Goal: Transaction & Acquisition: Purchase product/service

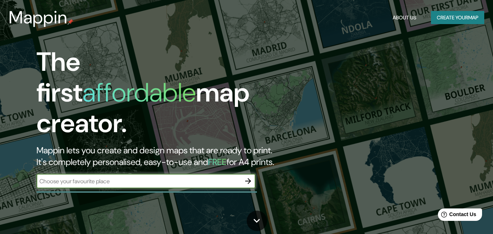
click at [186, 177] on input "text" at bounding box center [138, 181] width 204 height 8
click at [246, 177] on icon "button" at bounding box center [248, 181] width 9 height 9
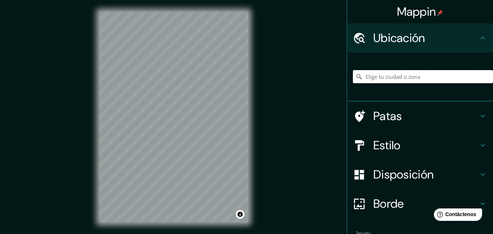
click at [395, 73] on input "Elige tu ciudad o zona" at bounding box center [423, 76] width 140 height 13
click at [402, 77] on input "Elige tu ciudad o zona" at bounding box center [423, 76] width 140 height 13
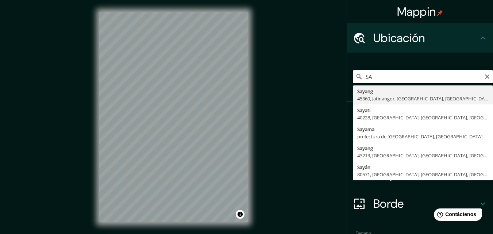
type input "S"
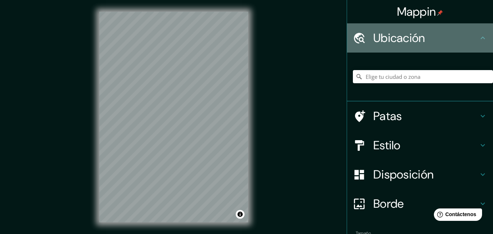
click at [410, 40] on font "Ubicación" at bounding box center [399, 37] width 52 height 15
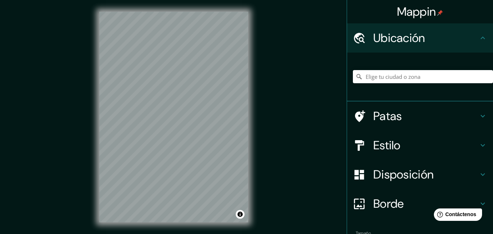
click at [481, 38] on icon at bounding box center [483, 37] width 4 height 3
click at [375, 35] on font "Ubicación" at bounding box center [399, 37] width 52 height 15
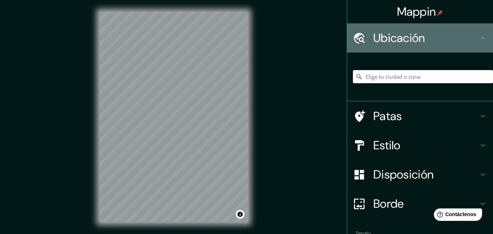
click at [356, 39] on icon at bounding box center [359, 38] width 13 height 13
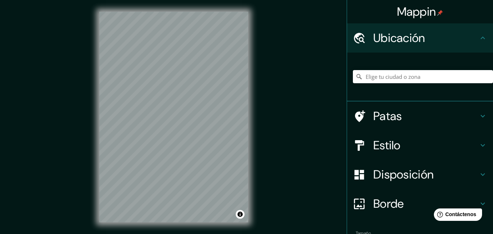
click at [437, 15] on img at bounding box center [440, 13] width 6 height 6
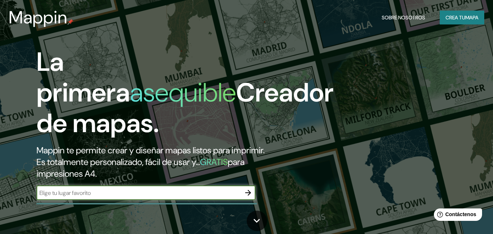
click at [247, 192] on icon "button" at bounding box center [248, 193] width 6 height 6
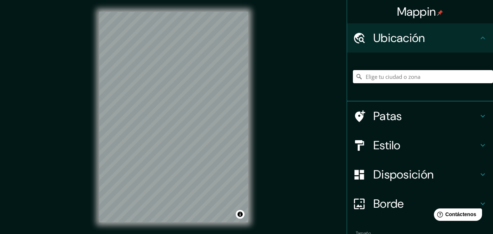
click at [425, 74] on input "Elige tu ciudad o zona" at bounding box center [423, 76] width 140 height 13
click at [454, 81] on input "[GEOGRAPHIC_DATA], [GEOGRAPHIC_DATA], [GEOGRAPHIC_DATA]" at bounding box center [423, 76] width 140 height 13
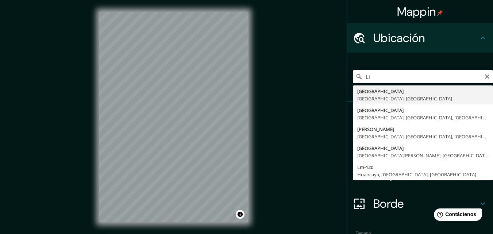
type input "L"
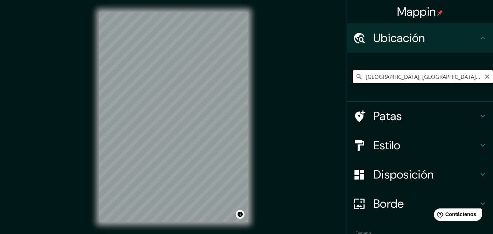
click at [398, 75] on input "[GEOGRAPHIC_DATA], [GEOGRAPHIC_DATA], [GEOGRAPHIC_DATA]" at bounding box center [423, 76] width 140 height 13
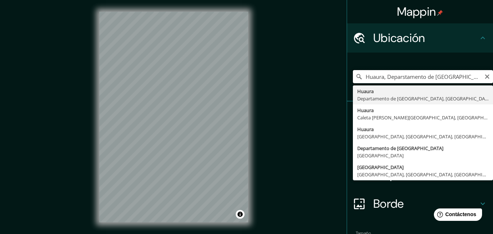
type input "[GEOGRAPHIC_DATA], [GEOGRAPHIC_DATA], [GEOGRAPHIC_DATA]"
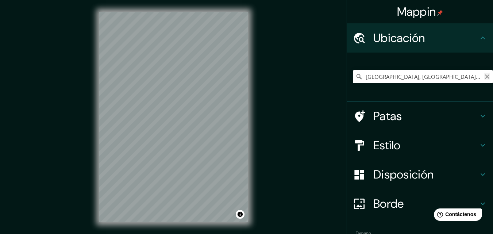
click at [484, 74] on icon "Claro" at bounding box center [487, 77] width 6 height 6
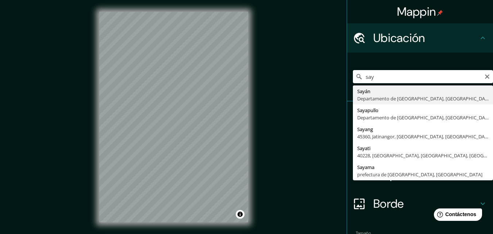
type input "Sayan, [GEOGRAPHIC_DATA], [GEOGRAPHIC_DATA]"
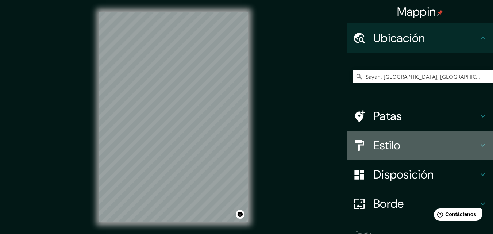
click at [401, 142] on h4 "Estilo" at bounding box center [425, 145] width 105 height 15
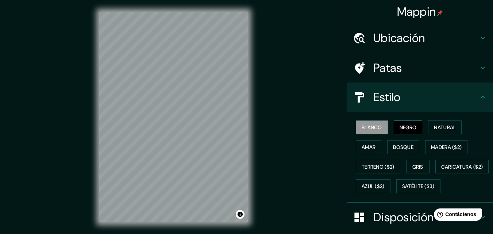
click at [403, 127] on font "Negro" at bounding box center [408, 127] width 17 height 7
click at [365, 128] on font "Blanco" at bounding box center [372, 127] width 20 height 7
click at [443, 128] on font "Natural" at bounding box center [445, 127] width 22 height 7
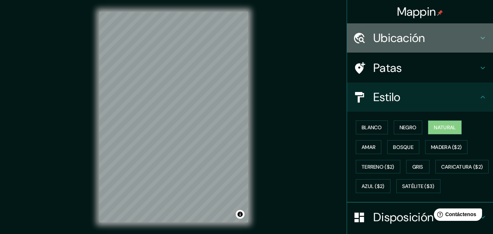
click at [455, 34] on h4 "Ubicación" at bounding box center [425, 38] width 105 height 15
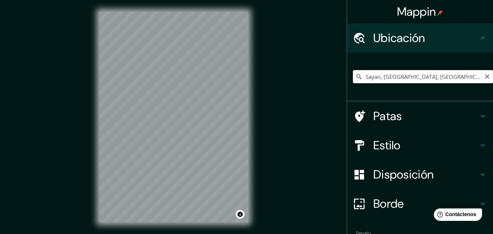
click at [459, 77] on input "Sayan, [GEOGRAPHIC_DATA], [GEOGRAPHIC_DATA]" at bounding box center [423, 76] width 140 height 13
click at [429, 143] on h4 "Estilo" at bounding box center [425, 145] width 105 height 15
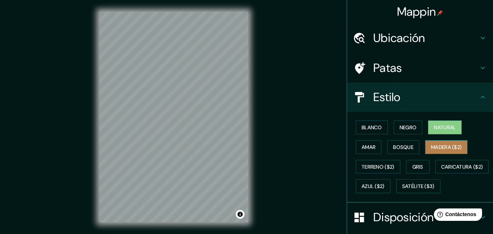
click at [447, 146] on font "Madera ($2)" at bounding box center [446, 147] width 31 height 7
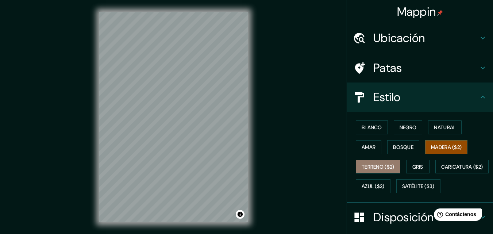
click at [379, 164] on font "Terreno ($2)" at bounding box center [378, 166] width 33 height 7
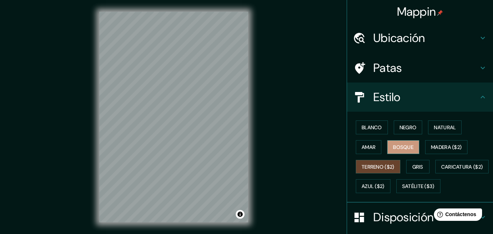
click at [399, 145] on font "Bosque" at bounding box center [403, 147] width 20 height 7
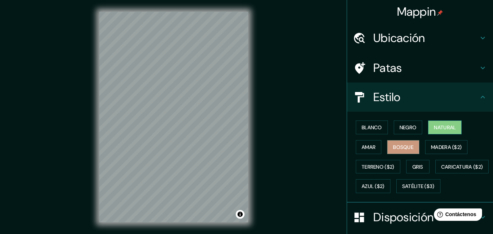
click at [437, 131] on font "Natural" at bounding box center [445, 127] width 22 height 9
click at [409, 128] on font "Negro" at bounding box center [408, 127] width 17 height 7
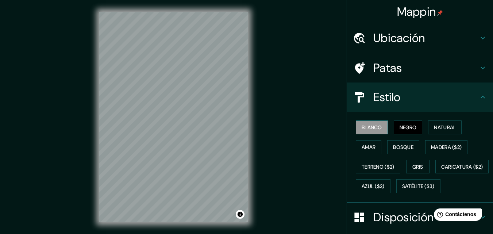
click at [373, 127] on font "Blanco" at bounding box center [372, 127] width 20 height 7
drag, startPoint x: 249, startPoint y: 179, endPoint x: 271, endPoint y: 163, distance: 27.1
click at [271, 163] on div "Mappin Ubicación Sayan, [GEOGRAPHIC_DATA], [GEOGRAPHIC_DATA] Patas Estilo Blanc…" at bounding box center [246, 123] width 493 height 246
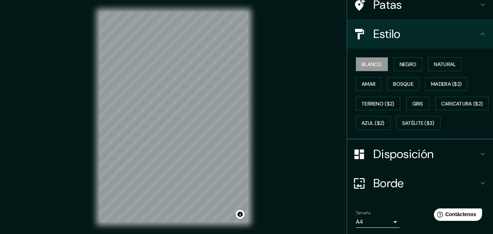
scroll to position [108, 0]
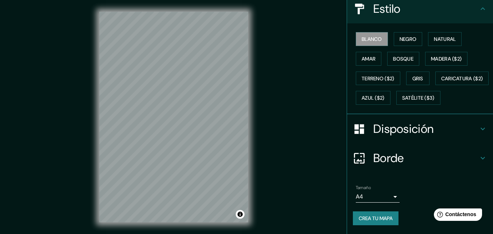
click at [445, 132] on h4 "Disposición" at bounding box center [425, 129] width 105 height 15
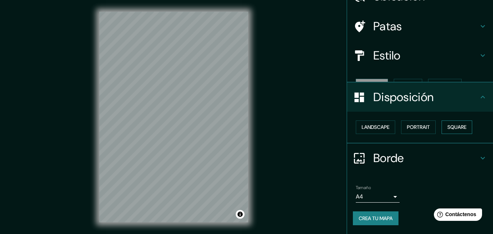
scroll to position [29, 0]
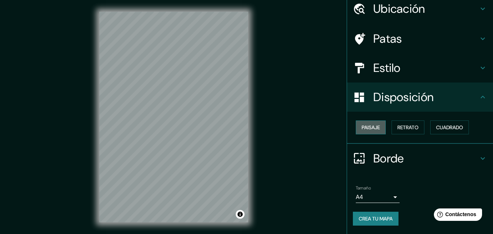
click at [367, 130] on font "Paisaje" at bounding box center [371, 127] width 18 height 7
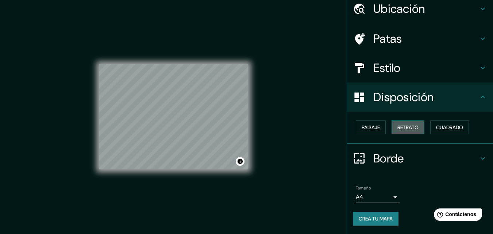
click at [411, 130] on font "Retrato" at bounding box center [407, 127] width 21 height 7
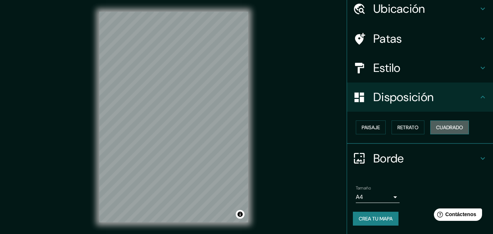
click at [446, 128] on font "Cuadrado" at bounding box center [449, 127] width 27 height 7
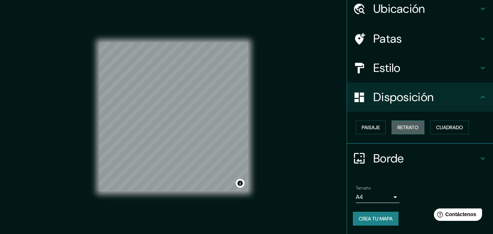
click at [410, 128] on font "Retrato" at bounding box center [407, 127] width 21 height 7
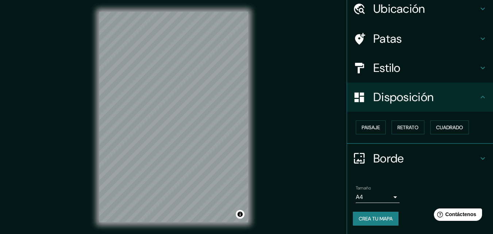
click at [388, 196] on body "Mappin Ubicación Sayan, [GEOGRAPHIC_DATA], [GEOGRAPHIC_DATA] Patas Estilo Dispo…" at bounding box center [246, 117] width 493 height 234
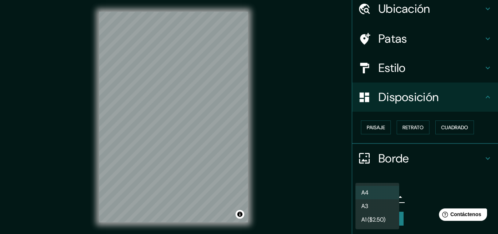
click at [388, 204] on li "A3" at bounding box center [378, 206] width 44 height 14
type input "a4"
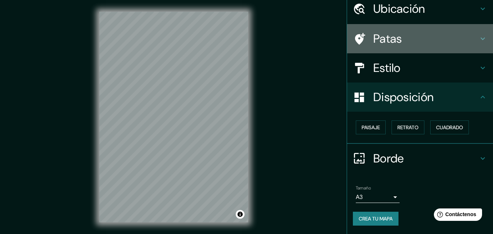
click at [425, 42] on h4 "Patas" at bounding box center [425, 38] width 105 height 15
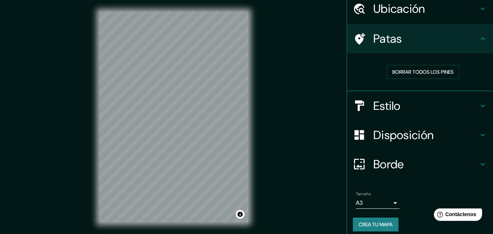
scroll to position [0, 0]
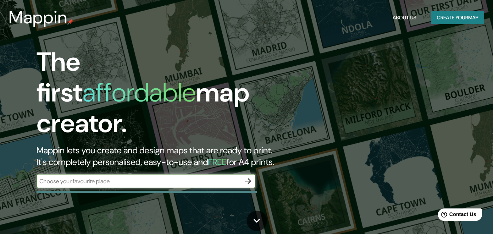
click at [248, 178] on icon "button" at bounding box center [248, 181] width 6 height 6
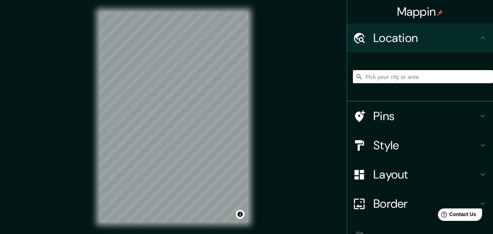
click at [379, 79] on input "Pick your city or area" at bounding box center [423, 76] width 140 height 13
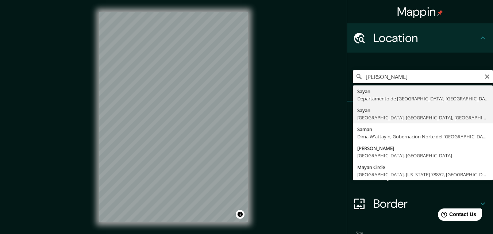
type input "Sayan, Lima, Provincia de Lima, Perú"
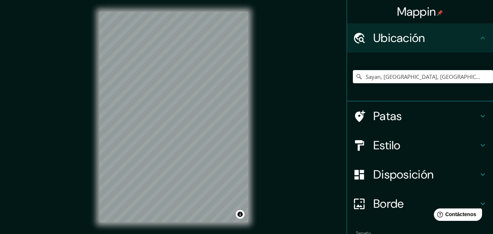
click at [436, 144] on h4 "Estilo" at bounding box center [425, 145] width 105 height 15
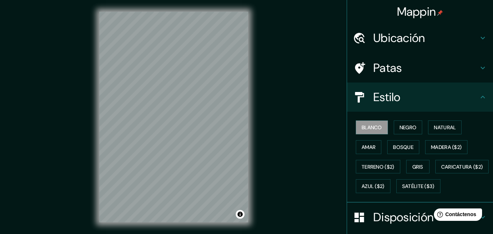
click at [308, 128] on div "Mappin Ubicación Sayan, Lima, Provincia de Lima, Perú Patas Estilo Blanco Negro…" at bounding box center [246, 123] width 493 height 246
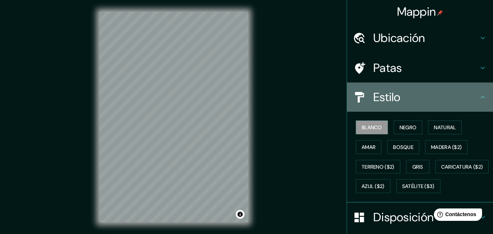
click at [454, 93] on h4 "Estilo" at bounding box center [425, 97] width 105 height 15
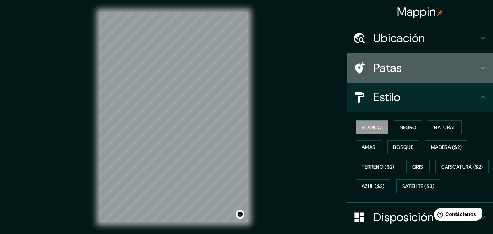
click at [468, 67] on h4 "Patas" at bounding box center [425, 68] width 105 height 15
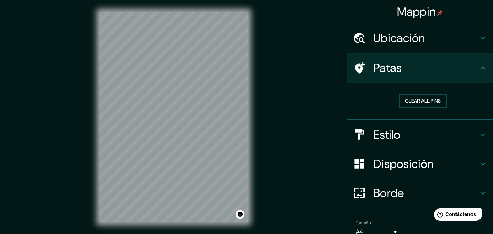
click at [468, 68] on h4 "Patas" at bounding box center [425, 68] width 105 height 15
click at [396, 193] on font "Borde" at bounding box center [388, 192] width 31 height 15
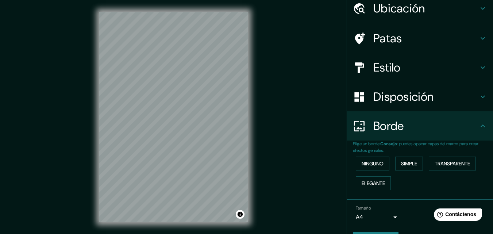
scroll to position [30, 0]
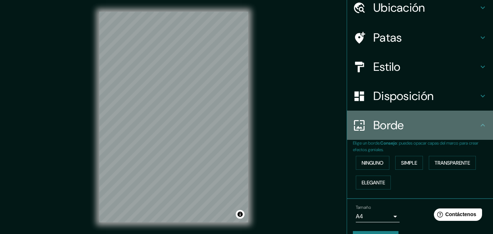
click at [473, 122] on h4 "Borde" at bounding box center [425, 125] width 105 height 15
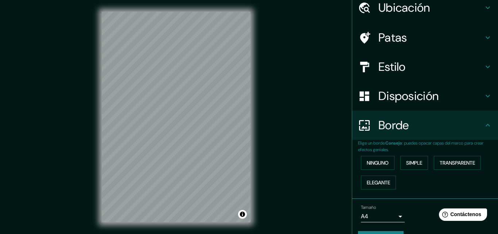
click at [390, 218] on body "Mappin Ubicación Sayan, Lima, Provincia de Lima, Perú Patas Estilo Disposición …" at bounding box center [249, 117] width 498 height 234
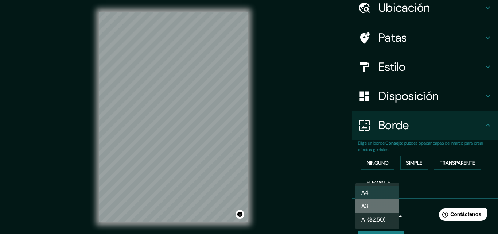
click at [379, 206] on li "A3" at bounding box center [378, 206] width 44 height 14
type input "a4"
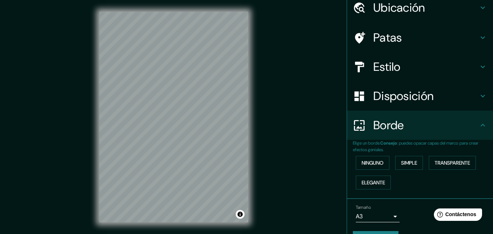
click at [303, 200] on div "Mappin Ubicación Sayan, Lima, Provincia de Lima, Perú Patas Estilo Disposición …" at bounding box center [246, 123] width 493 height 246
click at [273, 129] on div "Mappin Ubicación Sayan, Lima, Provincia de Lima, Perú Patas Estilo Disposición …" at bounding box center [246, 123] width 493 height 246
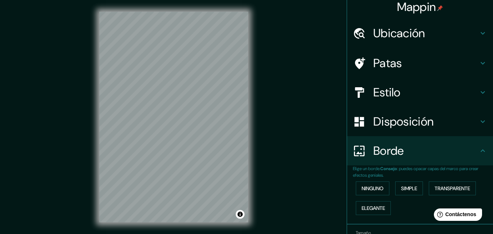
scroll to position [4, 0]
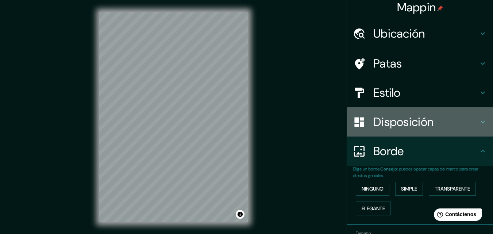
click at [413, 117] on font "Disposición" at bounding box center [403, 121] width 60 height 15
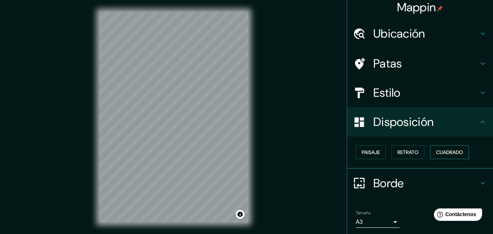
click at [450, 153] on font "Cuadrado" at bounding box center [449, 152] width 27 height 7
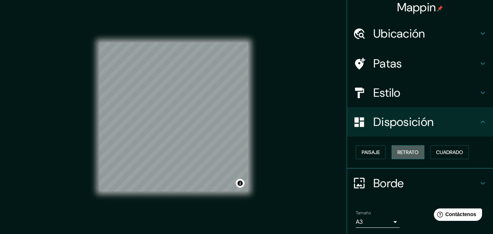
click at [411, 157] on button "Retrato" at bounding box center [408, 152] width 33 height 14
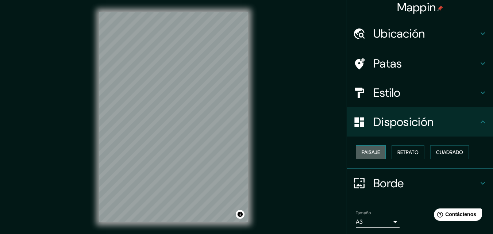
click at [362, 154] on font "Paisaje" at bounding box center [371, 152] width 18 height 7
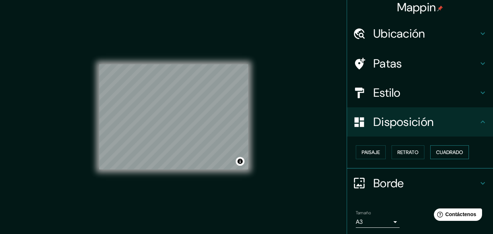
click at [449, 153] on font "Cuadrado" at bounding box center [449, 152] width 27 height 7
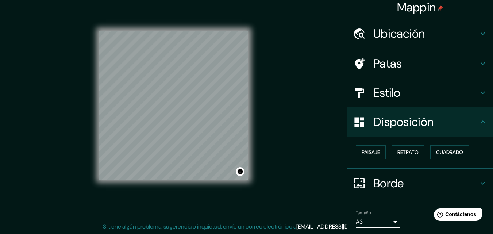
scroll to position [0, 0]
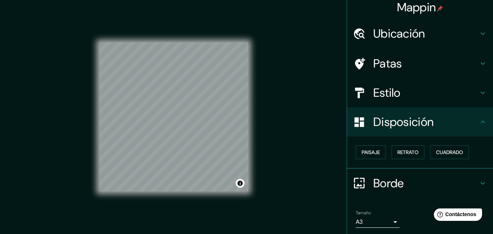
click at [437, 7] on img at bounding box center [440, 8] width 6 height 6
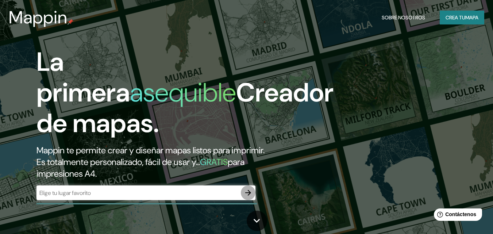
click at [250, 193] on icon "button" at bounding box center [248, 193] width 6 height 6
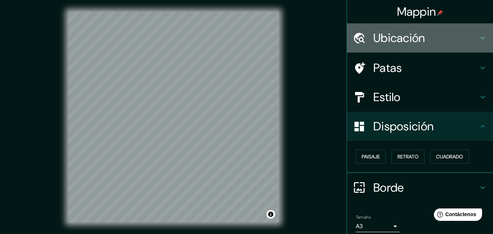
click at [417, 40] on font "Ubicación" at bounding box center [399, 37] width 52 height 15
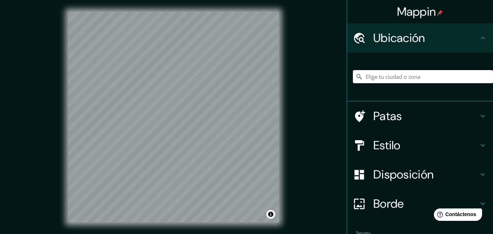
click at [380, 78] on input "Elige tu ciudad o zona" at bounding box center [423, 76] width 140 height 13
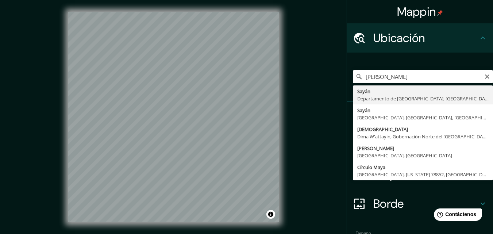
type input "Sayan, Lima, Provincia de Lima, Perú"
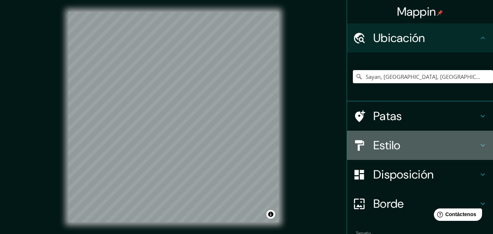
click at [413, 146] on h4 "Estilo" at bounding box center [425, 145] width 105 height 15
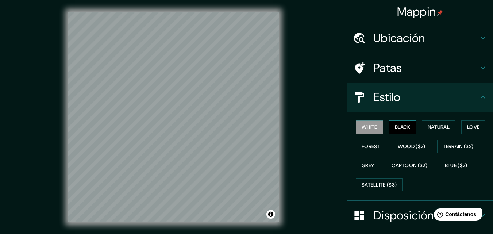
click at [395, 122] on button "Black" at bounding box center [402, 127] width 27 height 14
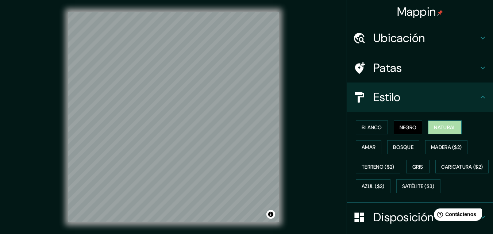
click at [436, 133] on button "Natural" at bounding box center [445, 127] width 34 height 14
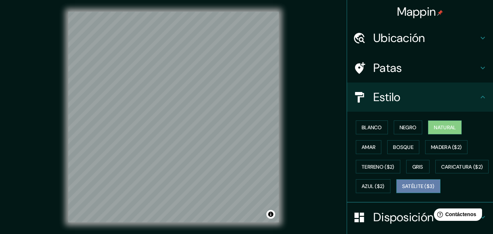
click at [402, 190] on font "Satélite ($3)" at bounding box center [418, 186] width 32 height 7
